Goal: Information Seeking & Learning: Learn about a topic

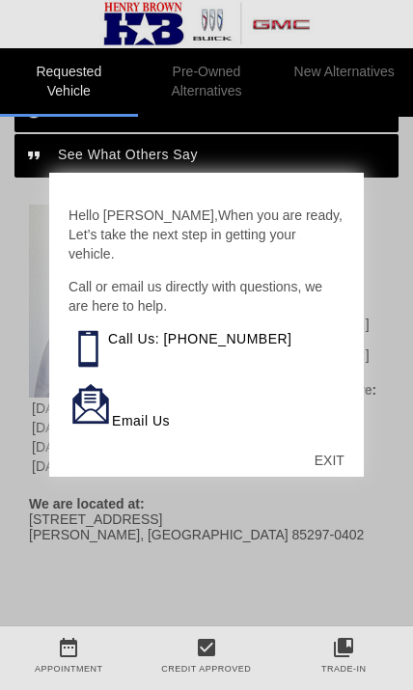
scroll to position [996, 0]
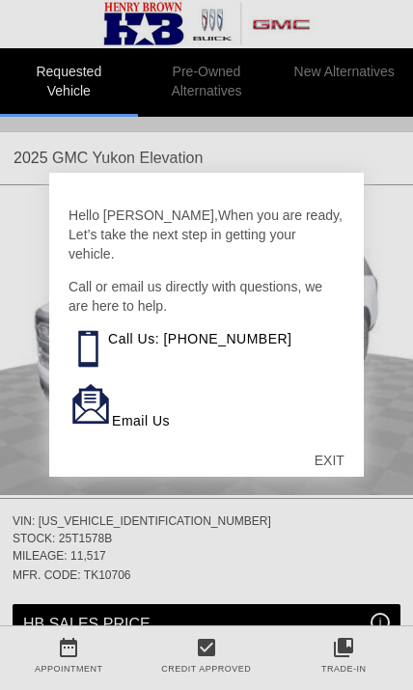
click at [352, 457] on div "EXIT" at bounding box center [329, 460] width 69 height 58
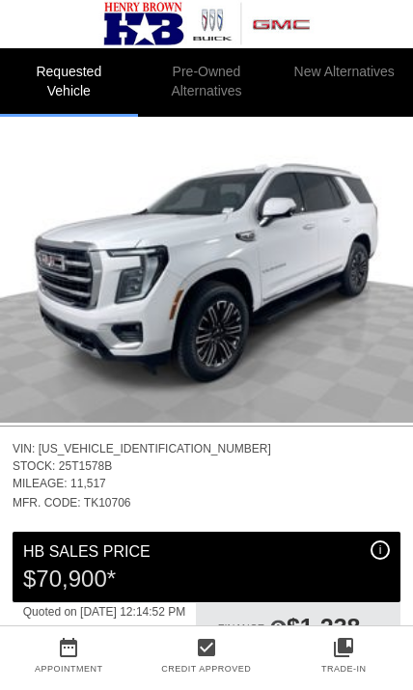
scroll to position [89, 0]
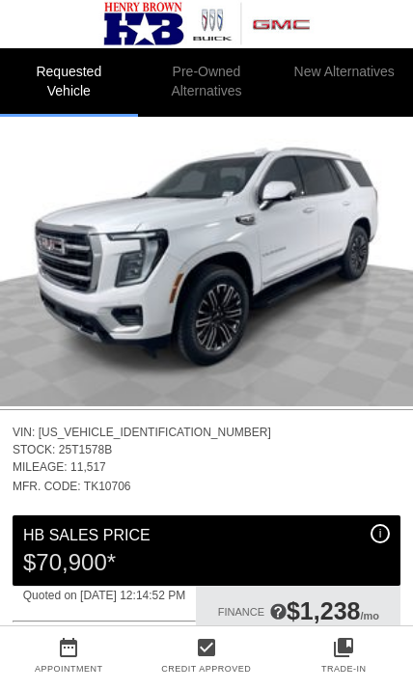
click at [296, 281] on img at bounding box center [206, 252] width 413 height 310
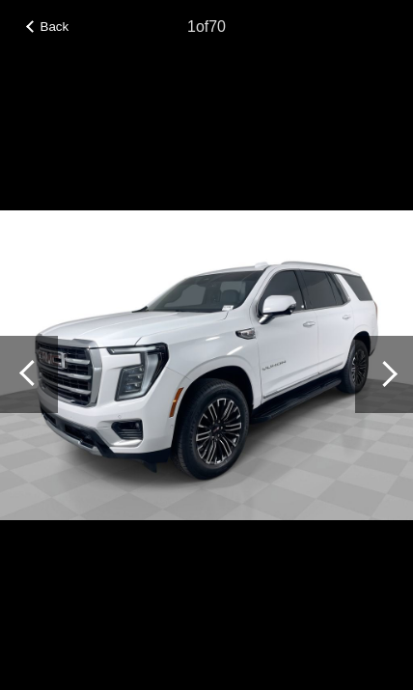
scroll to position [89, 2]
click at [382, 387] on div at bounding box center [385, 374] width 26 height 26
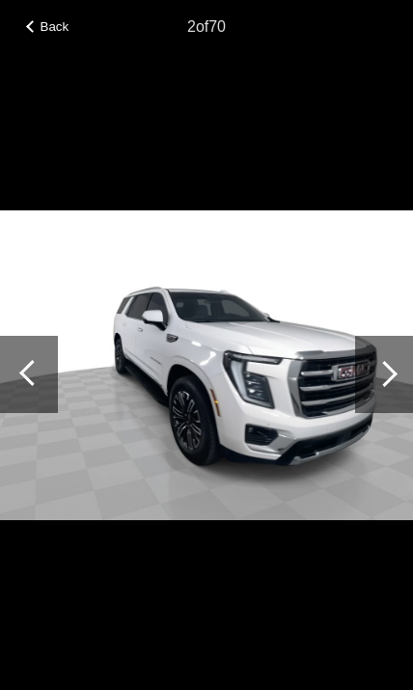
click at [386, 387] on div at bounding box center [385, 374] width 26 height 26
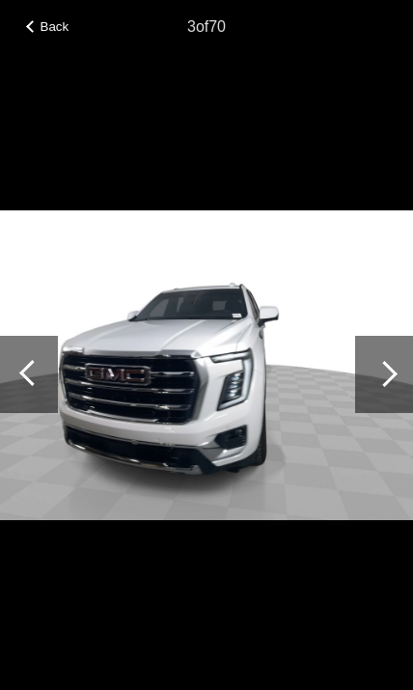
click at [381, 387] on div at bounding box center [385, 374] width 26 height 26
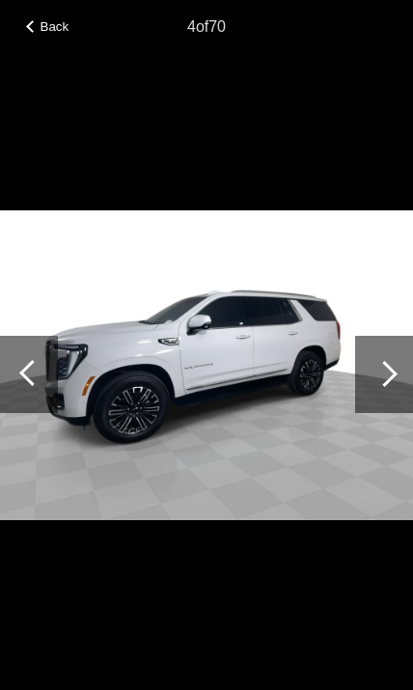
click at [382, 387] on div at bounding box center [385, 374] width 26 height 26
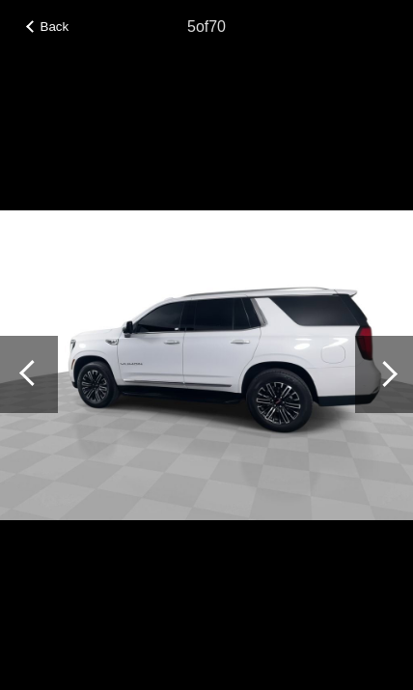
click at [48, 406] on div at bounding box center [29, 374] width 58 height 77
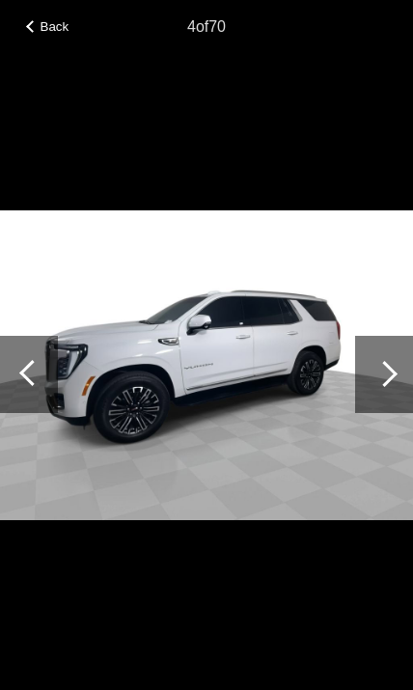
click at [53, 402] on div at bounding box center [29, 374] width 58 height 77
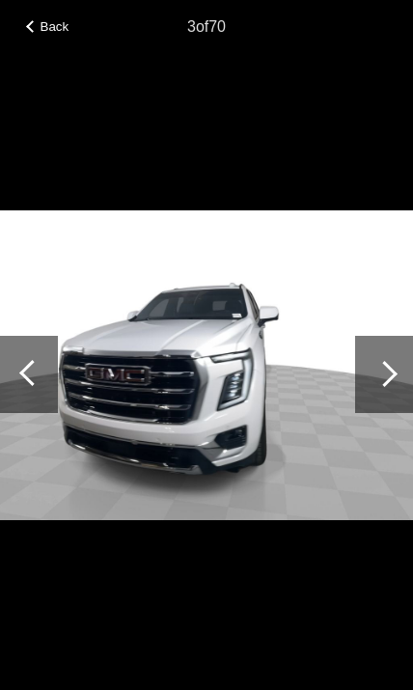
click at [58, 411] on img at bounding box center [206, 365] width 413 height 310
click at [60, 408] on img at bounding box center [206, 365] width 413 height 310
click at [383, 387] on div at bounding box center [385, 374] width 26 height 26
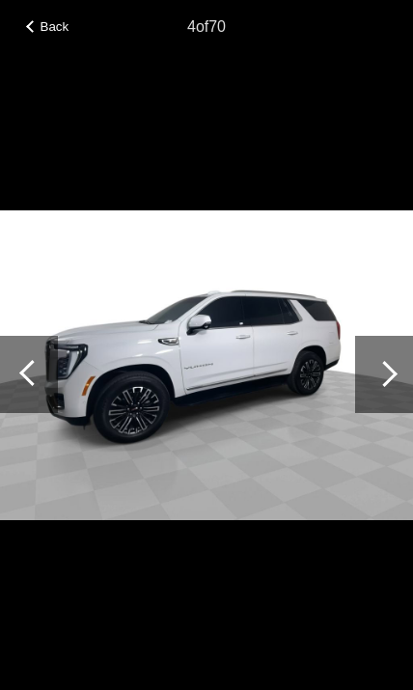
click at [394, 403] on div at bounding box center [384, 374] width 58 height 77
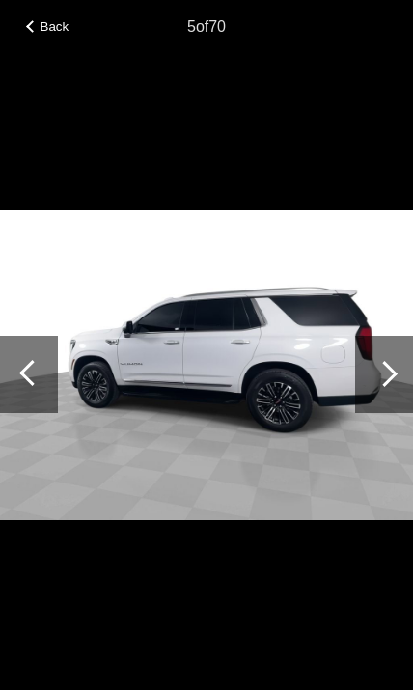
click at [389, 408] on div at bounding box center [384, 374] width 58 height 77
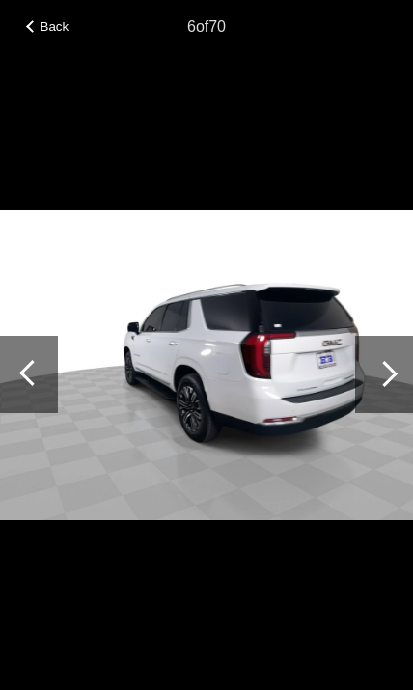
click at [385, 387] on div at bounding box center [385, 374] width 26 height 26
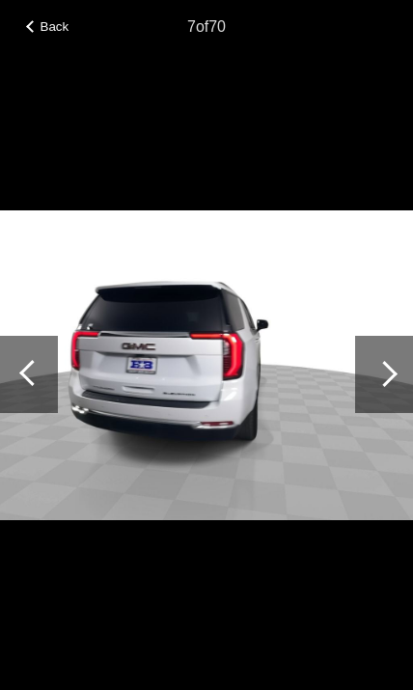
click at [394, 387] on div at bounding box center [385, 374] width 26 height 26
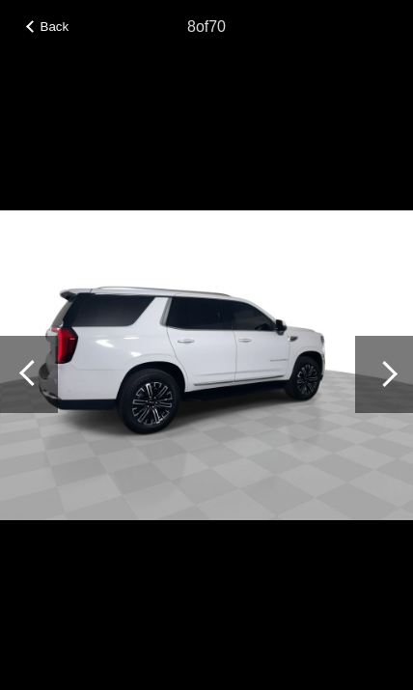
click at [388, 387] on div at bounding box center [385, 374] width 26 height 26
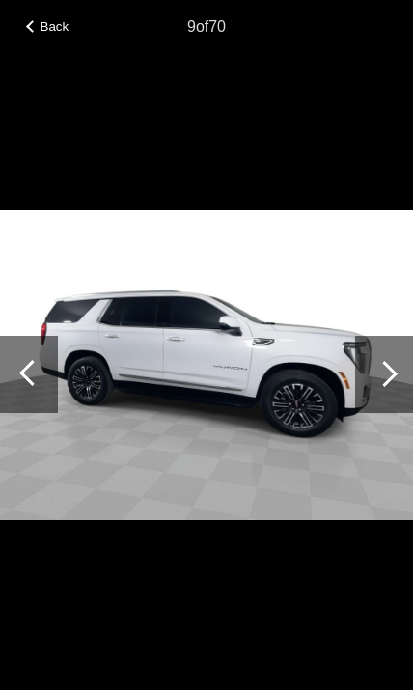
click at [384, 387] on div at bounding box center [385, 374] width 26 height 26
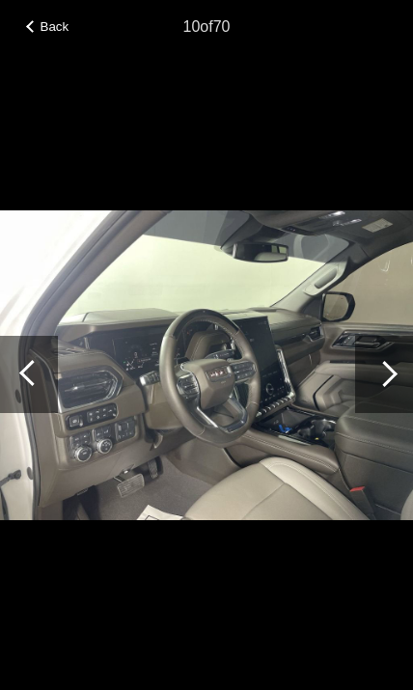
click at [392, 387] on div at bounding box center [385, 374] width 26 height 26
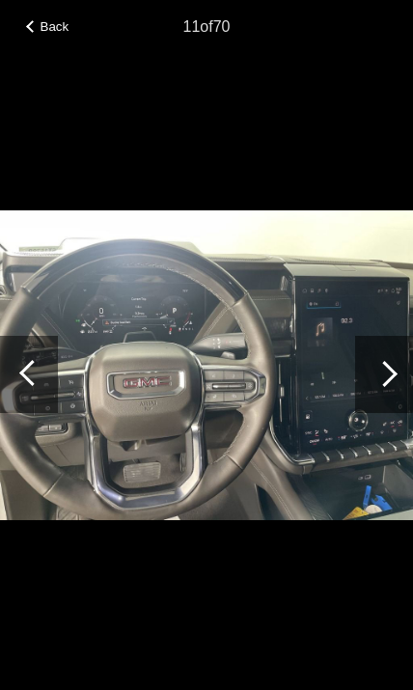
scroll to position [56, 0]
